Goal: Information Seeking & Learning: Learn about a topic

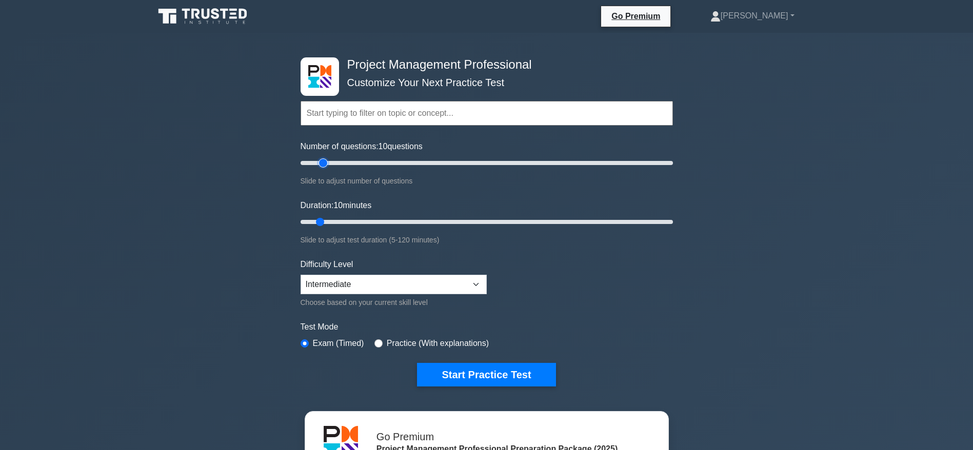
click at [322, 158] on input "Number of questions: 10 questions" at bounding box center [487, 163] width 372 height 12
type input "20"
click at [335, 164] on input "Number of questions: 15 questions" at bounding box center [487, 163] width 372 height 12
drag, startPoint x: 319, startPoint y: 218, endPoint x: 347, endPoint y: 225, distance: 28.6
type input "20"
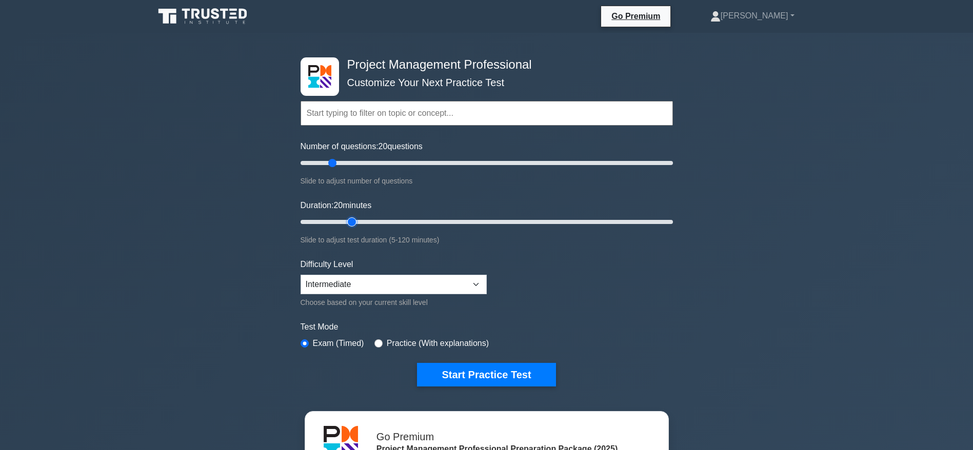
click at [347, 225] on input "Duration: 20 minutes" at bounding box center [487, 222] width 372 height 12
click at [361, 286] on select "Beginner Intermediate Expert" at bounding box center [394, 284] width 186 height 19
select select "expert"
click at [301, 275] on select "Beginner Intermediate Expert" at bounding box center [394, 284] width 186 height 19
click at [468, 378] on button "Start Practice Test" at bounding box center [486, 375] width 138 height 24
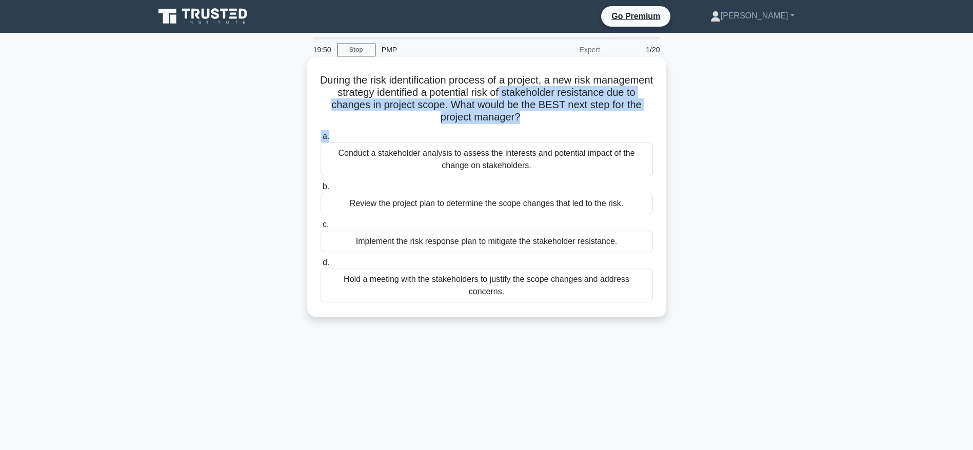
drag, startPoint x: 576, startPoint y: 94, endPoint x: 552, endPoint y: 136, distance: 48.0
click at [552, 136] on div "During the risk identification process of a project, a new risk management stra…" at bounding box center [486, 187] width 351 height 251
click at [531, 105] on h5 "During the risk identification process of a project, a new risk management stra…" at bounding box center [487, 99] width 334 height 50
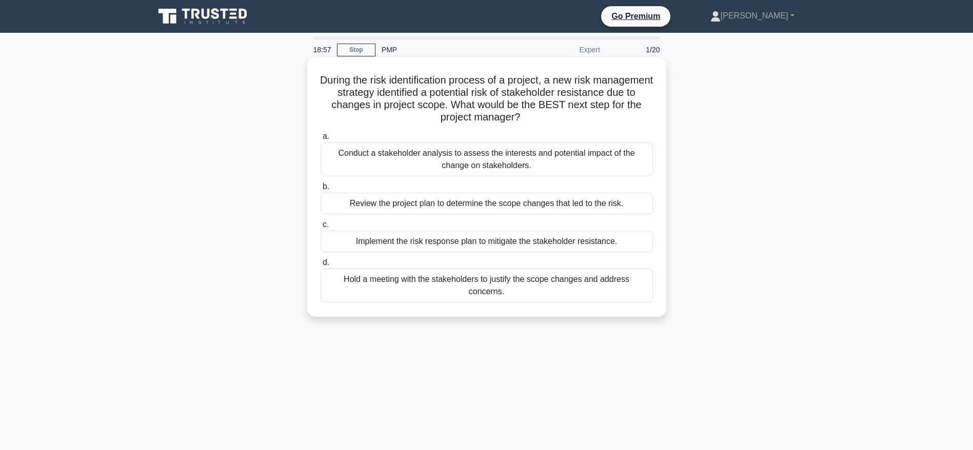
click at [496, 153] on div "Conduct a stakeholder analysis to assess the interests and potential impact of …" at bounding box center [487, 160] width 332 height 34
click at [321, 140] on input "a. Conduct a stakeholder analysis to assess the interests and potential impact …" at bounding box center [321, 136] width 0 height 7
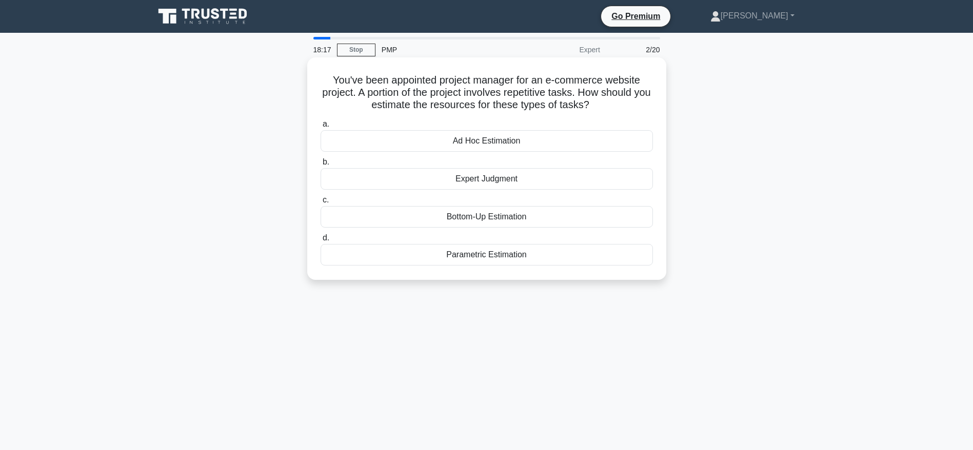
click at [473, 257] on div "Parametric Estimation" at bounding box center [487, 255] width 332 height 22
click at [321, 242] on input "d. Parametric Estimation" at bounding box center [321, 238] width 0 height 7
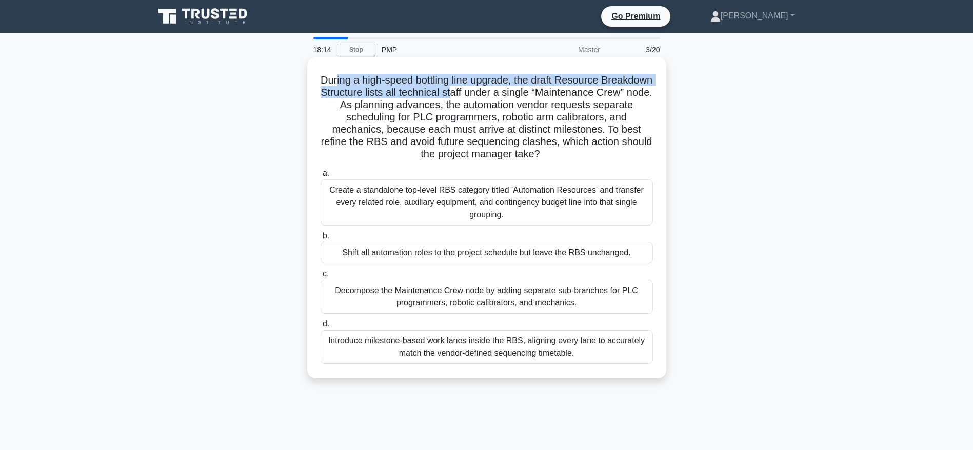
drag, startPoint x: 358, startPoint y: 79, endPoint x: 538, endPoint y: 90, distance: 179.9
click at [538, 90] on h5 "During a high-speed bottling line upgrade, the draft Resource Breakdown Structu…" at bounding box center [487, 117] width 334 height 87
